Goal: Task Accomplishment & Management: Manage account settings

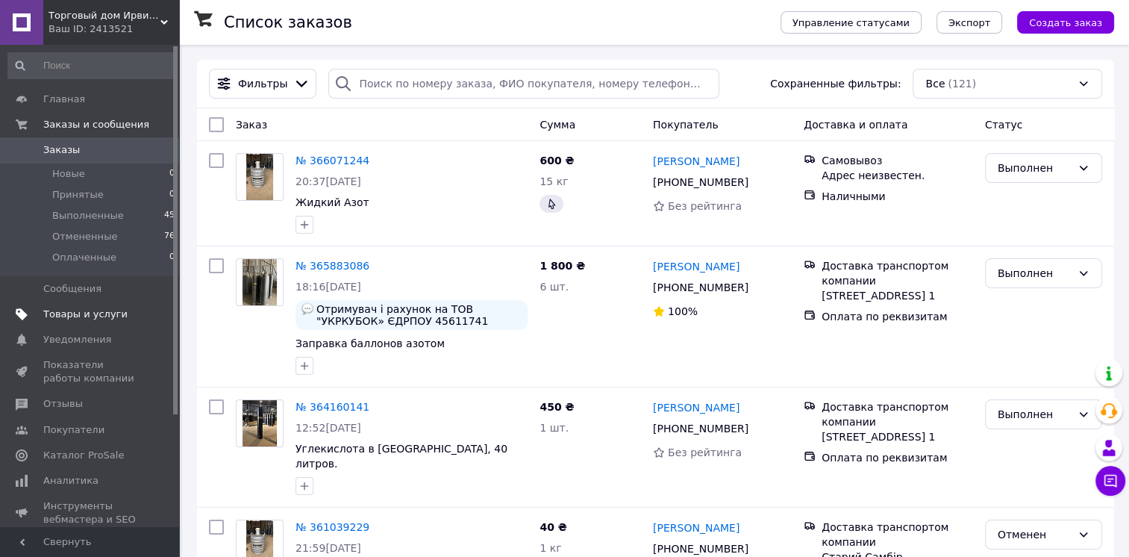
click at [75, 319] on span "Товары и услуги" at bounding box center [85, 313] width 84 height 13
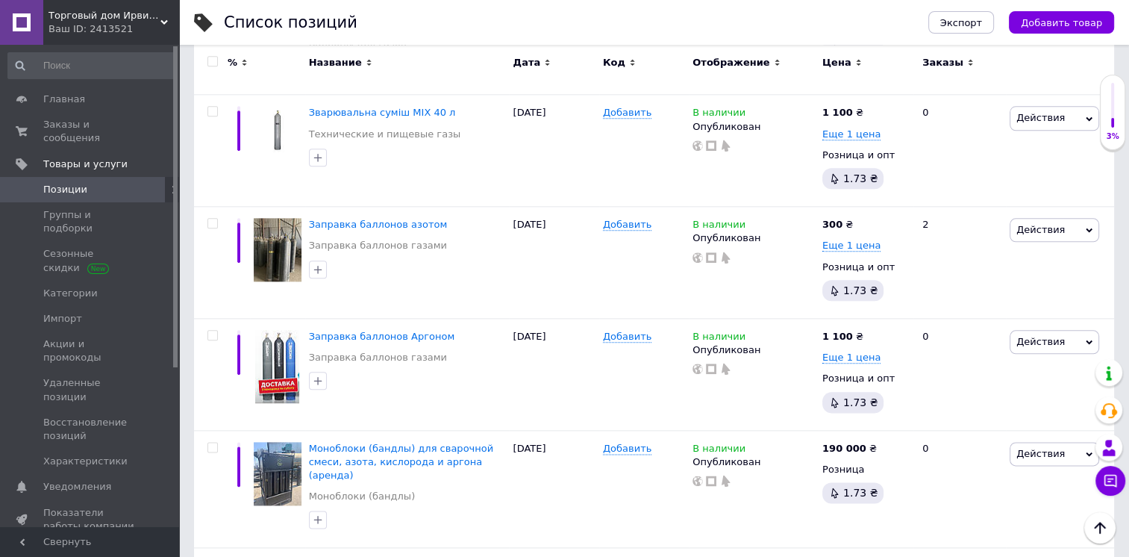
scroll to position [1794, 0]
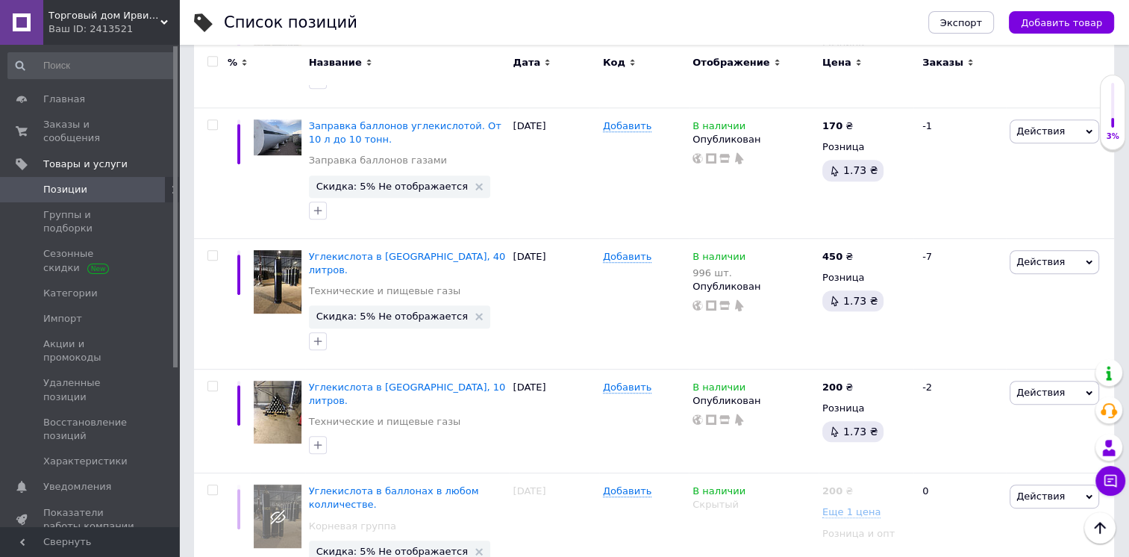
scroll to position [678, 0]
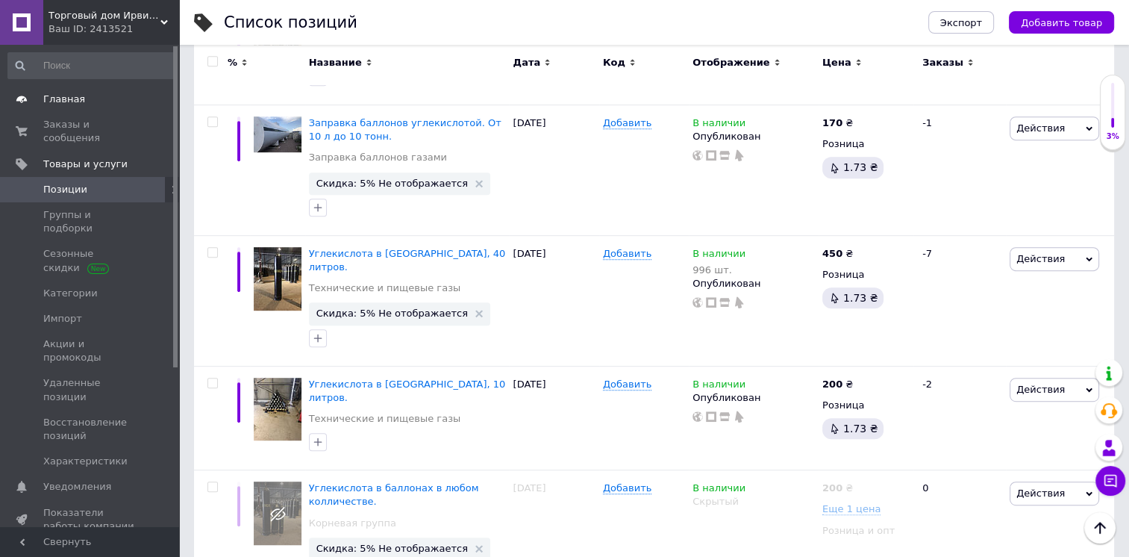
click at [70, 100] on span "Главная" at bounding box center [64, 99] width 42 height 13
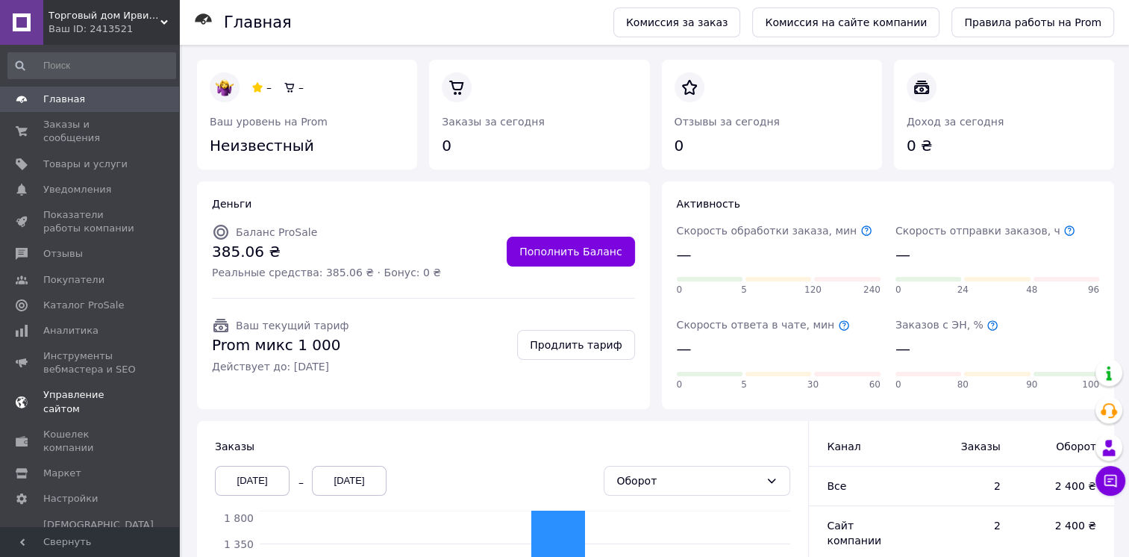
click at [72, 388] on span "Управление сайтом" at bounding box center [90, 401] width 95 height 27
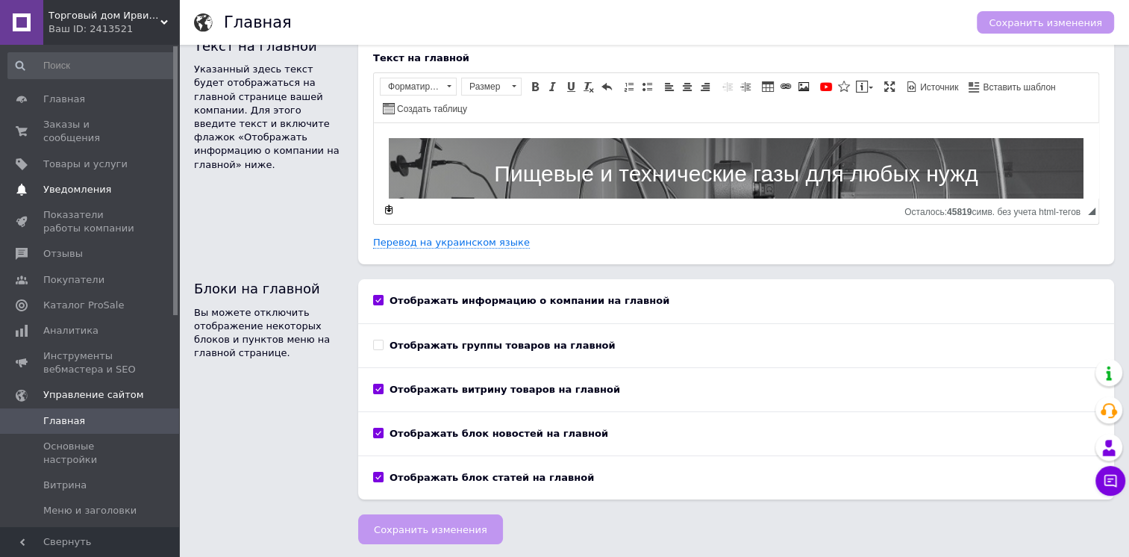
drag, startPoint x: 174, startPoint y: 293, endPoint x: 168, endPoint y: 185, distance: 108.4
click at [167, 189] on div "Главная Заказы и сообщения 0 0 Товары и услуги Уведомления 0 0 Показатели работ…" at bounding box center [89, 286] width 179 height 482
click at [55, 98] on span "Главная" at bounding box center [64, 99] width 42 height 13
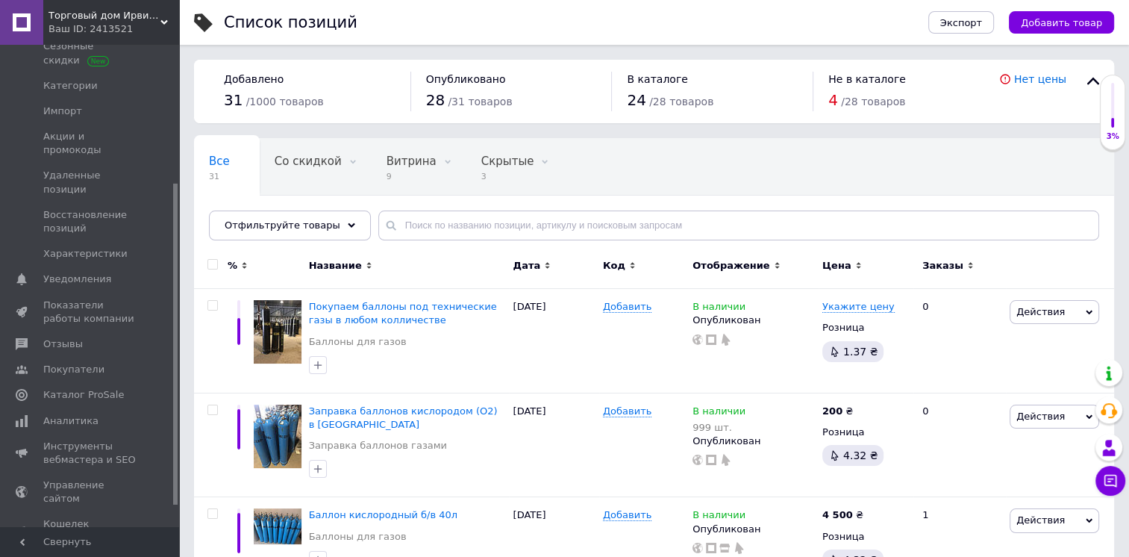
scroll to position [239, 0]
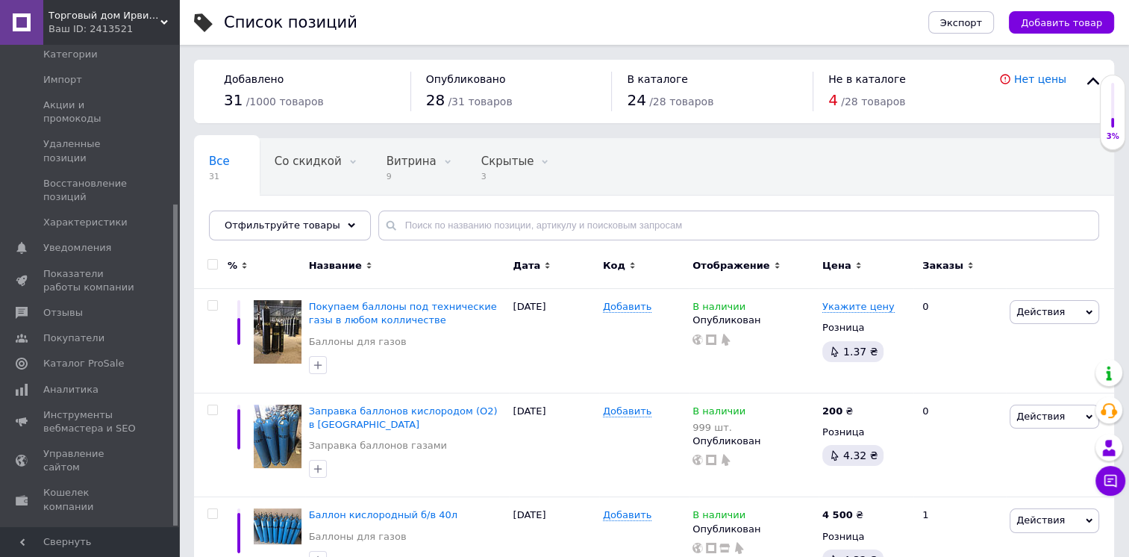
drag, startPoint x: 175, startPoint y: 329, endPoint x: 163, endPoint y: 521, distance: 192.2
click at [166, 524] on div "Главная Заказы и сообщения 0 0 Товары и услуги Позиции Группы и подборки Сезонн…" at bounding box center [89, 286] width 179 height 482
click at [63, 551] on span "Настройки" at bounding box center [70, 557] width 54 height 13
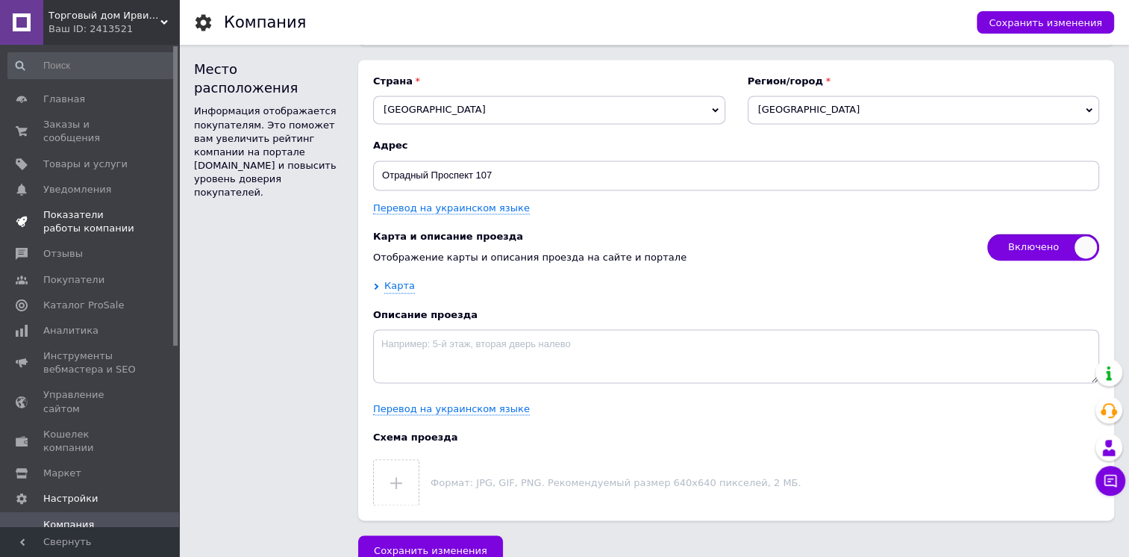
drag, startPoint x: 176, startPoint y: 422, endPoint x: 170, endPoint y: 222, distance: 199.3
click at [170, 222] on div "Главная Заказы и сообщения 0 0 Товары и услуги Уведомления 0 0 Показатели работ…" at bounding box center [89, 286] width 179 height 482
click at [74, 324] on span "Аналитика" at bounding box center [70, 330] width 55 height 13
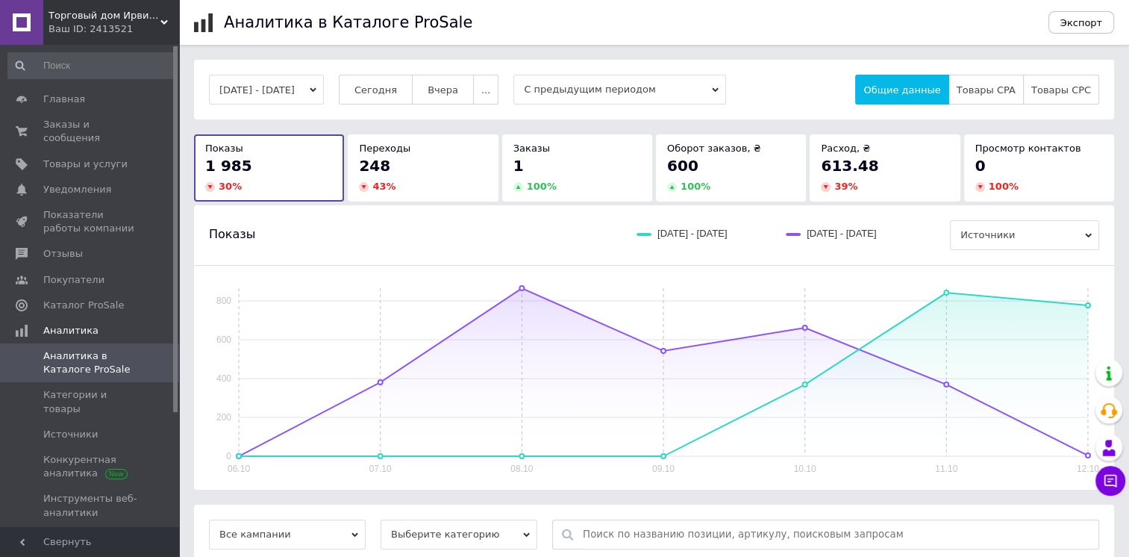
click at [101, 15] on span "Торговый дом Ирвин [GEOGRAPHIC_DATA]" at bounding box center [105, 15] width 112 height 13
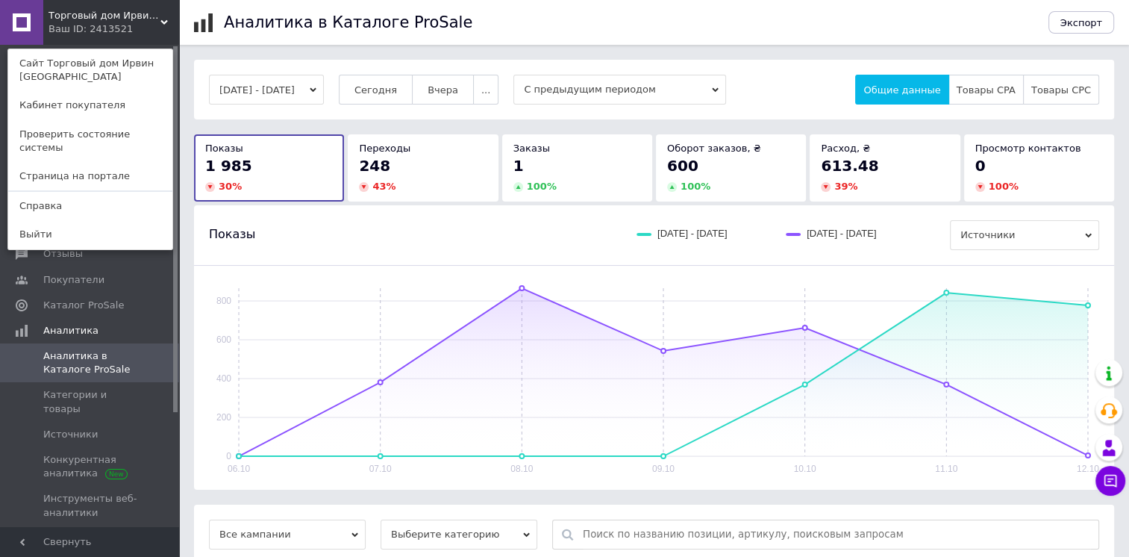
click at [361, 270] on div "06.10 07.10 08.10 09.10 10.10 11.10 12.10 0 200 400 600 800" at bounding box center [654, 378] width 920 height 224
click at [57, 324] on span "Аналитика" at bounding box center [70, 330] width 55 height 13
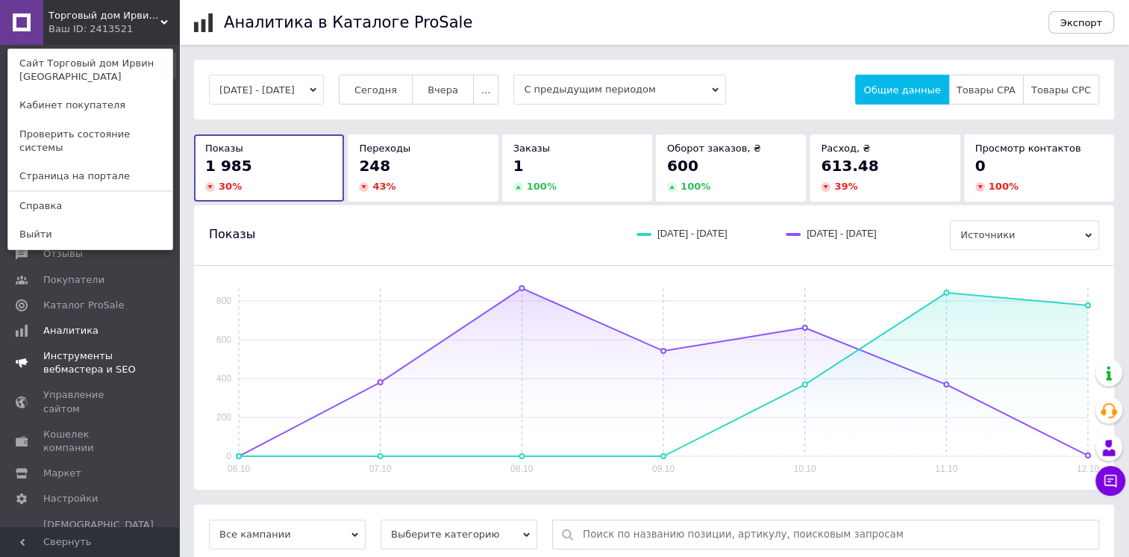
click at [64, 349] on span "Инструменты вебмастера и SEO" at bounding box center [90, 362] width 95 height 27
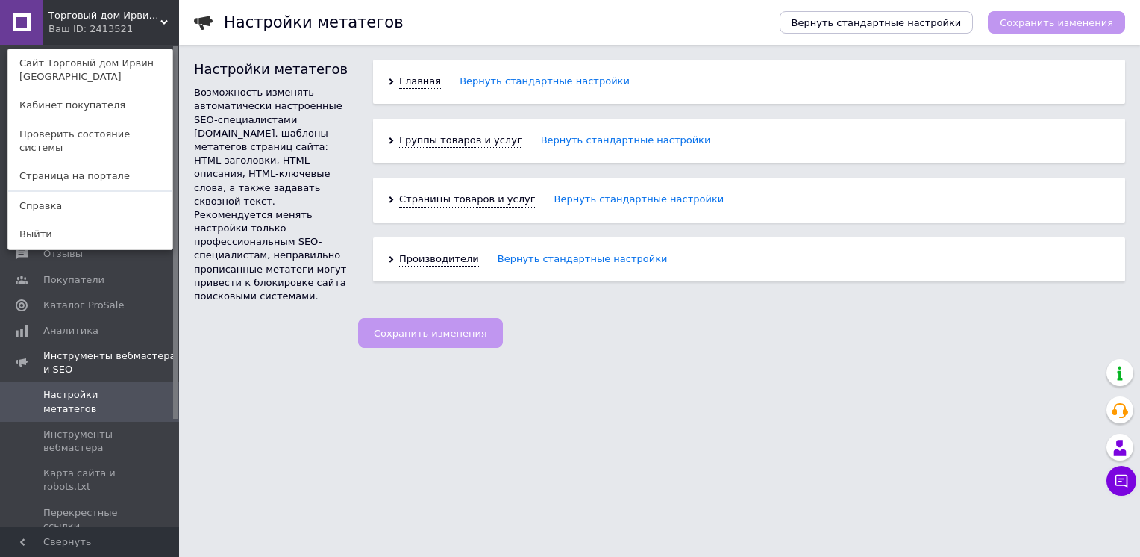
click at [168, 19] on div "Торговый дом Ирвин [GEOGRAPHIC_DATA] Ваш ID: 2413521 Сайт Торговый дом Ирвин Ук…" at bounding box center [89, 22] width 179 height 45
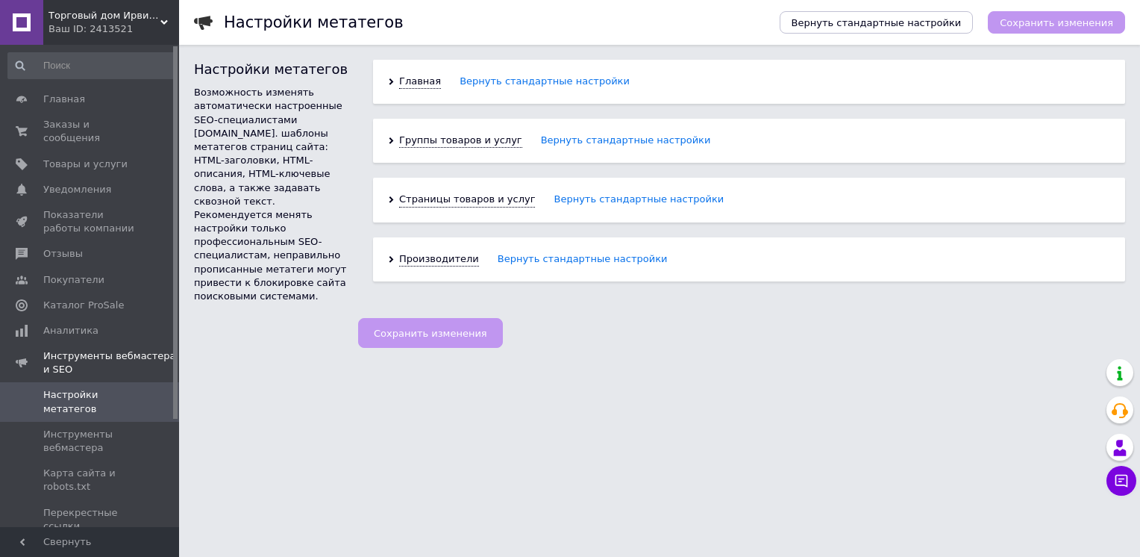
click at [13, 18] on link at bounding box center [21, 22] width 43 height 45
